Goal: Find specific page/section: Find specific page/section

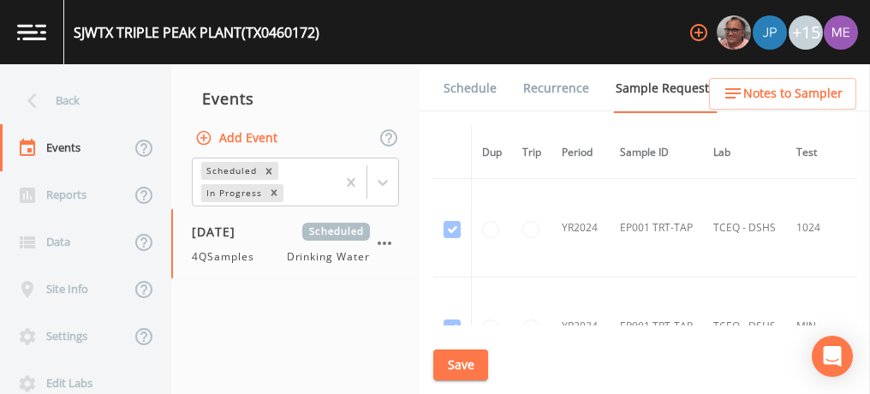
scroll to position [10332, 1]
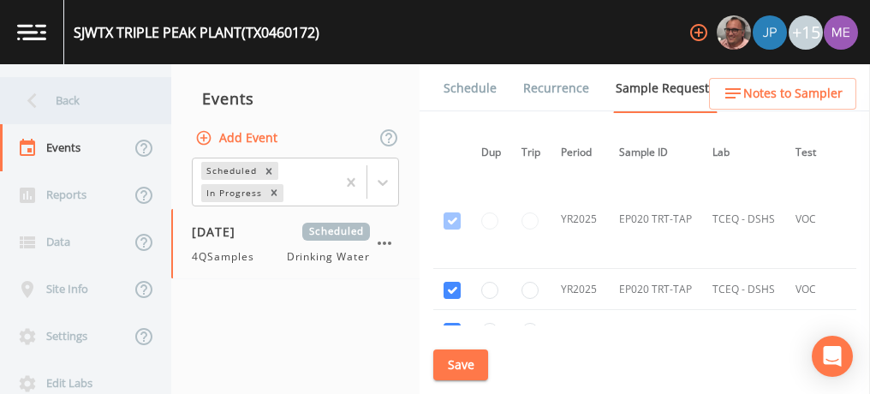
click at [63, 102] on div "Back" at bounding box center [77, 100] width 154 height 47
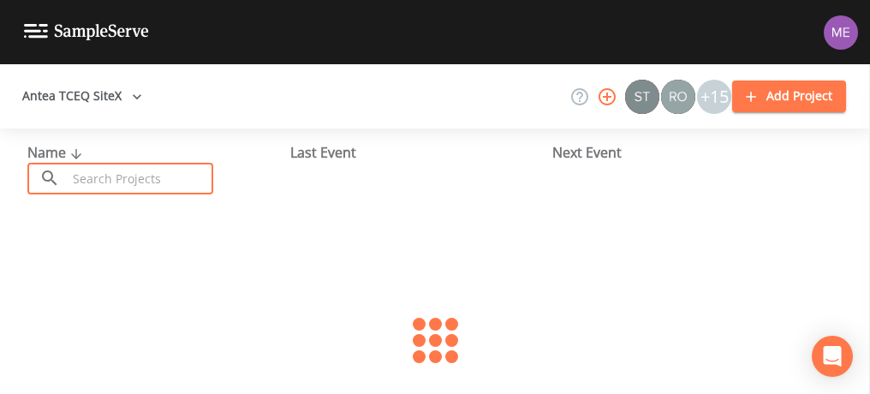
click at [104, 181] on input "text" at bounding box center [140, 179] width 146 height 32
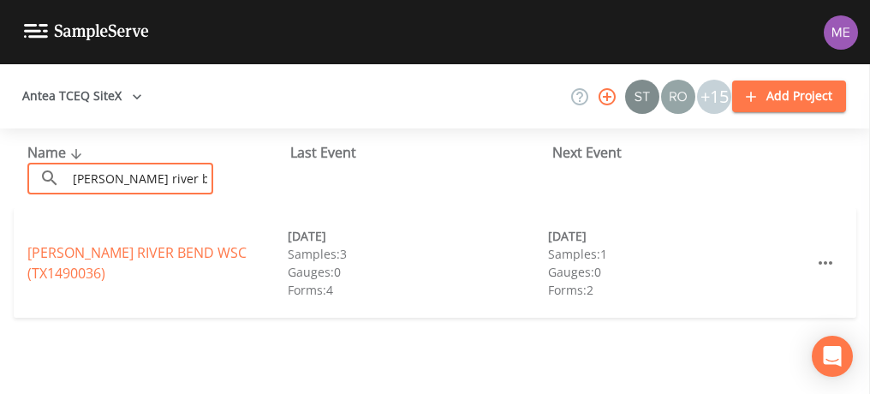
click at [104, 181] on input "[PERSON_NAME] river bend" at bounding box center [140, 179] width 146 height 32
type input "[PERSON_NAME] river bend"
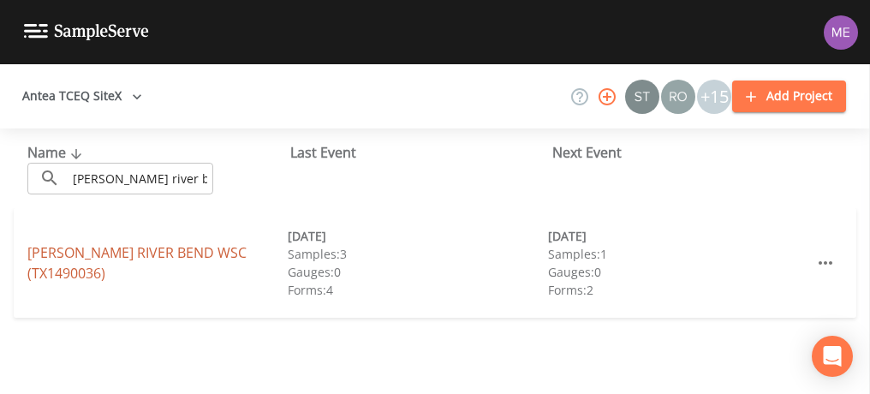
click at [170, 262] on link "[PERSON_NAME][GEOGRAPHIC_DATA] (TX1490036)" at bounding box center [136, 262] width 219 height 39
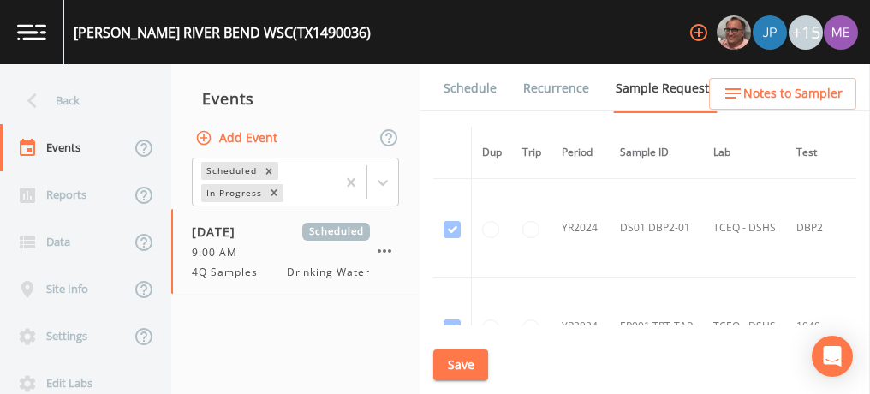
click at [474, 92] on link "Schedule" at bounding box center [470, 88] width 58 height 48
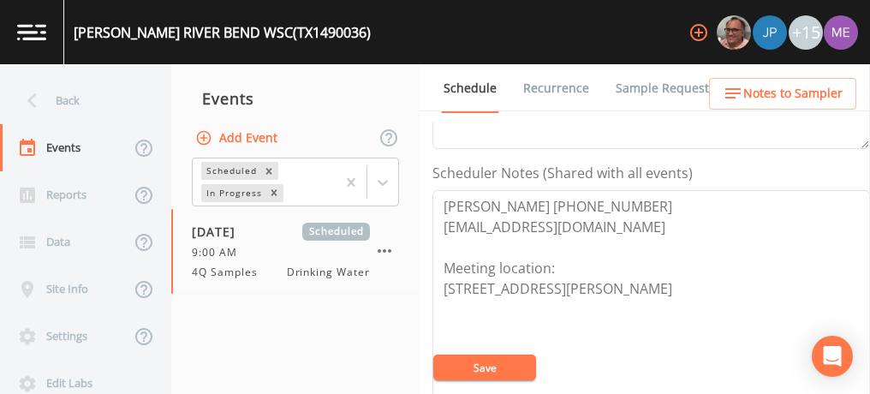
scroll to position [443, 0]
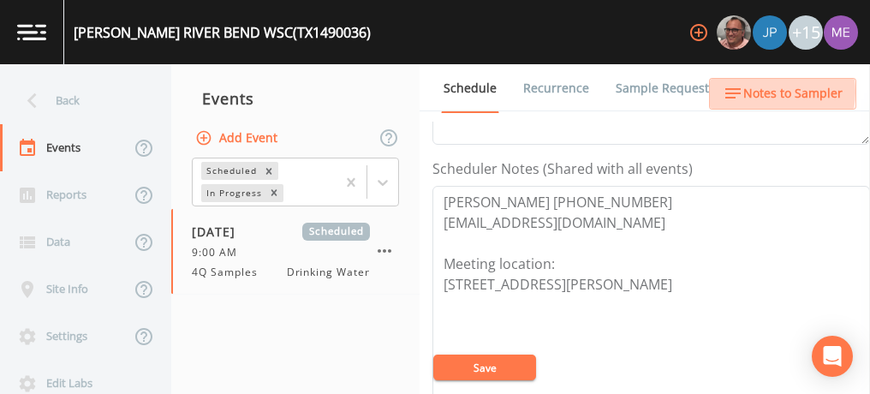
click at [760, 92] on span "Notes to Sampler" at bounding box center [792, 93] width 99 height 21
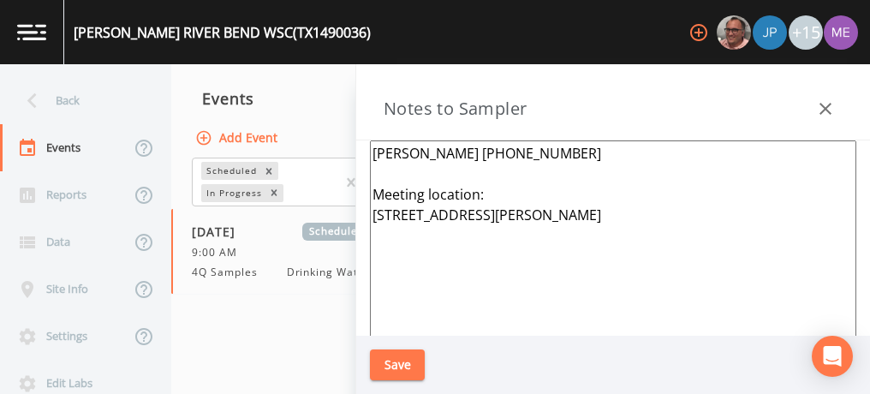
scroll to position [91, 0]
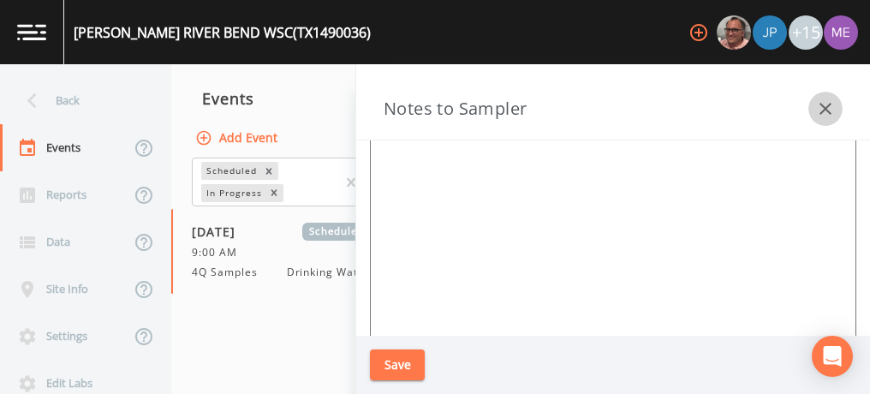
click at [831, 109] on icon "button" at bounding box center [825, 108] width 21 height 21
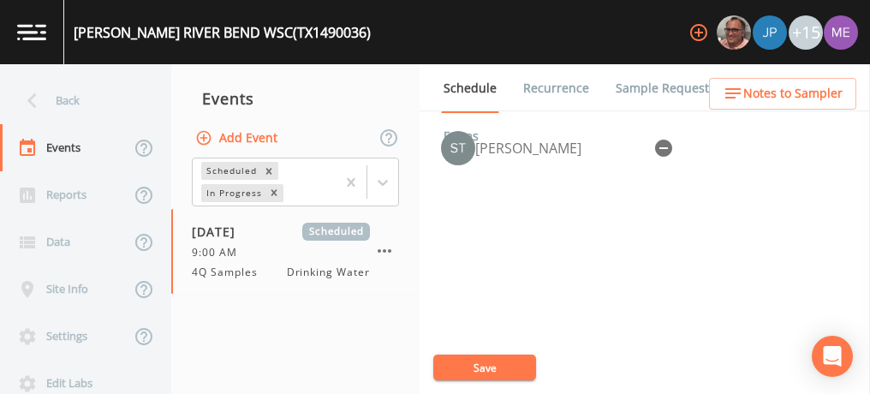
scroll to position [770, 0]
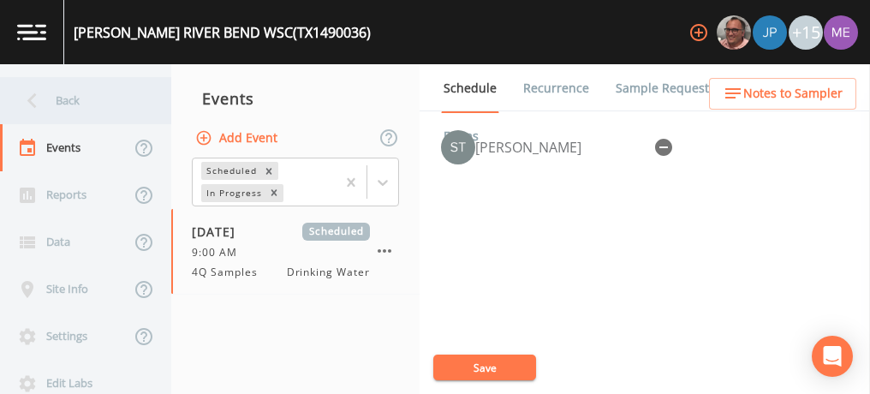
click at [65, 100] on div "Back" at bounding box center [77, 100] width 154 height 47
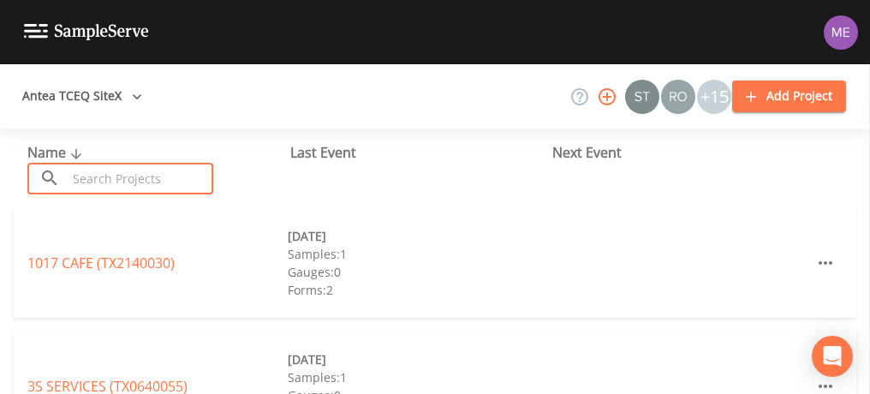
click at [140, 183] on input "text" at bounding box center [140, 179] width 146 height 32
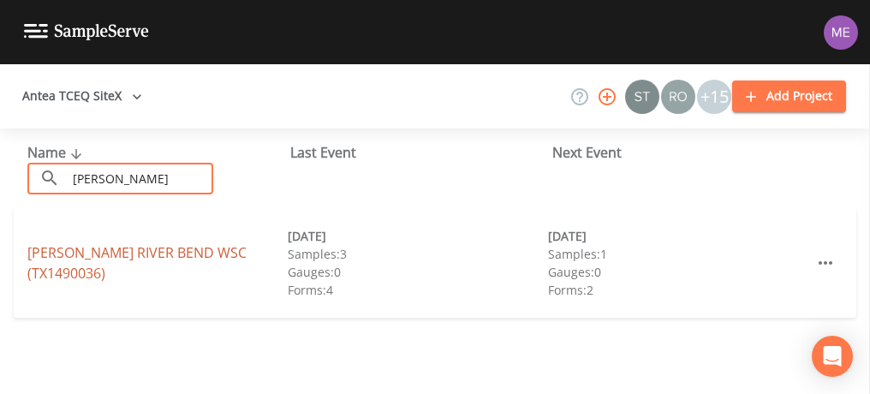
type input "[PERSON_NAME]"
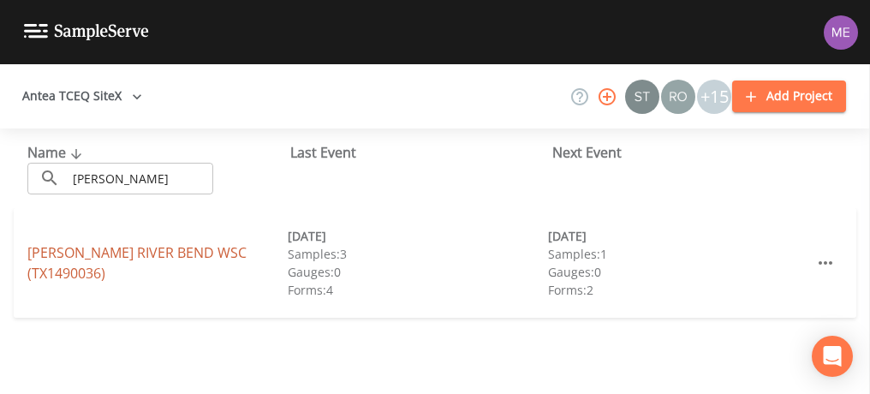
click at [141, 265] on link "[PERSON_NAME][GEOGRAPHIC_DATA] (TX1490036)" at bounding box center [136, 262] width 219 height 39
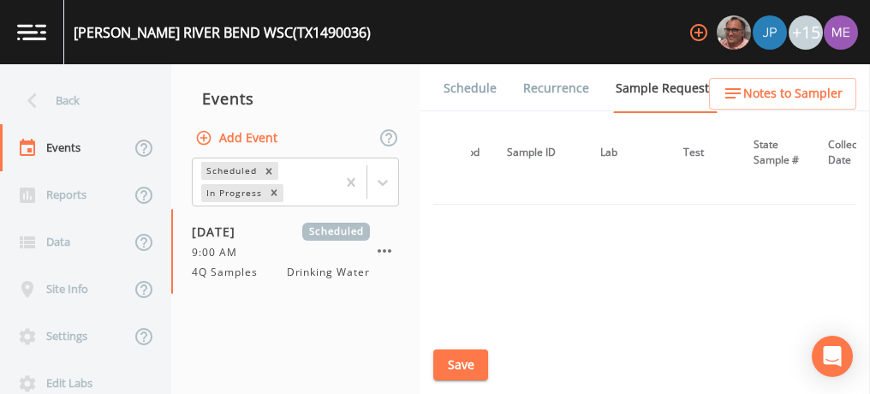
scroll to position [4742, 112]
